Goal: Find specific page/section

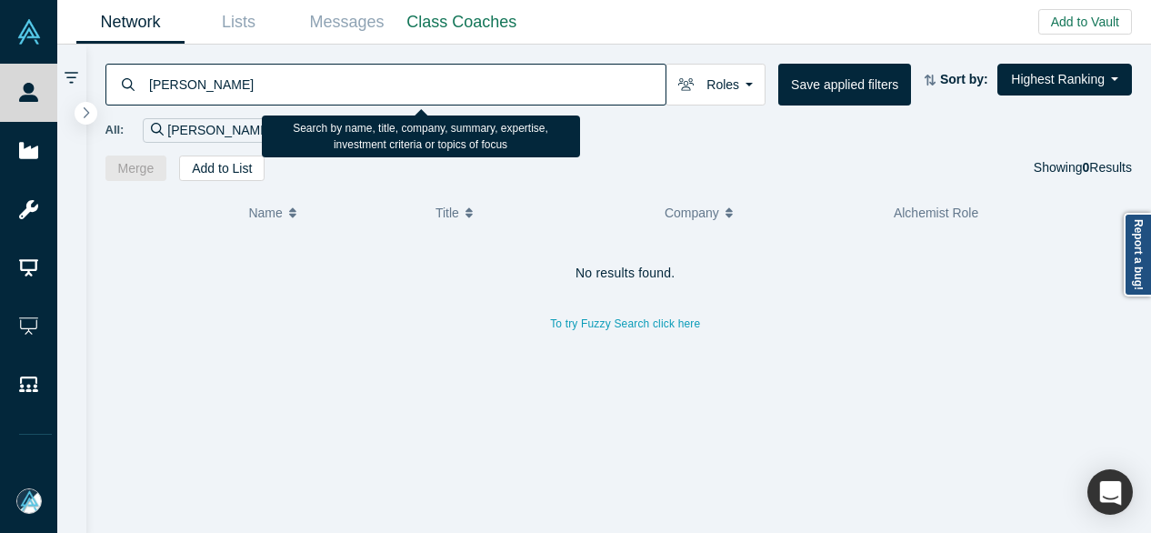
click at [322, 98] on input "[PERSON_NAME]" at bounding box center [406, 84] width 518 height 43
click at [307, 84] on input "[PERSON_NAME]" at bounding box center [406, 84] width 518 height 43
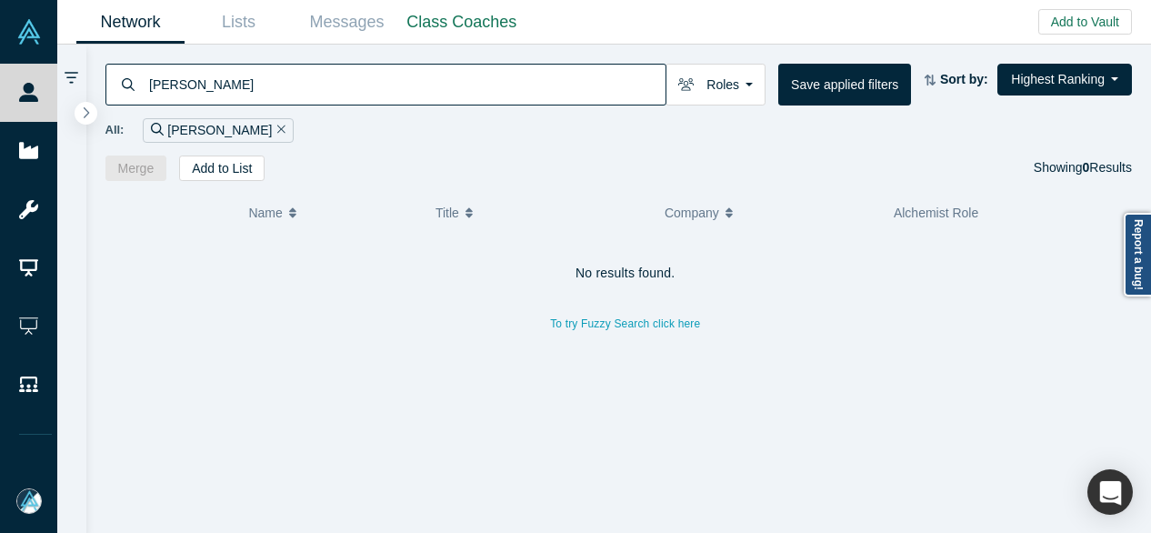
type input "[PERSON_NAME]"
